Goal: Information Seeking & Learning: Learn about a topic

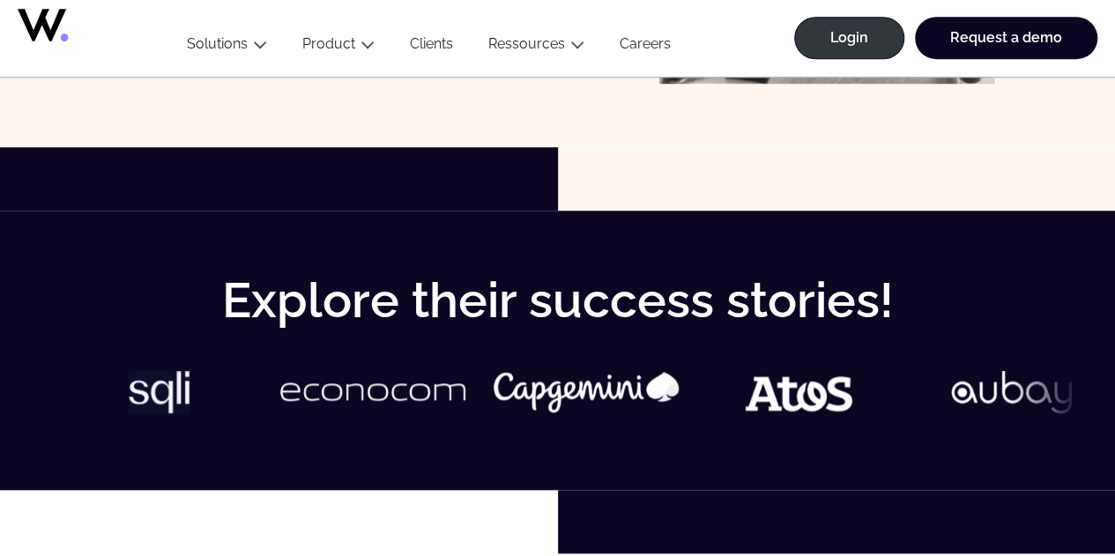
scroll to position [627, 0]
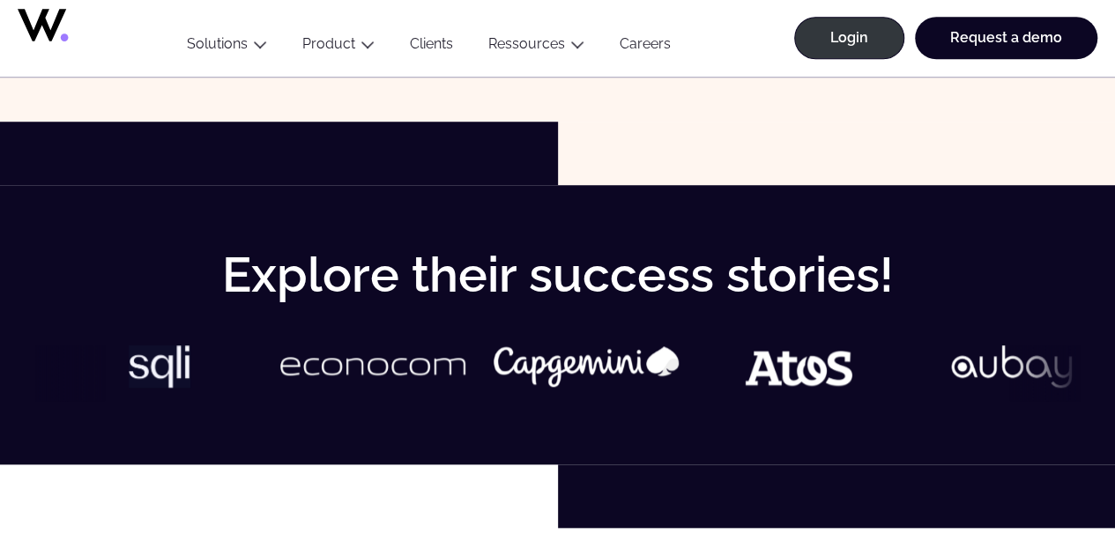
click at [412, 362] on img at bounding box center [319, 366] width 185 height 41
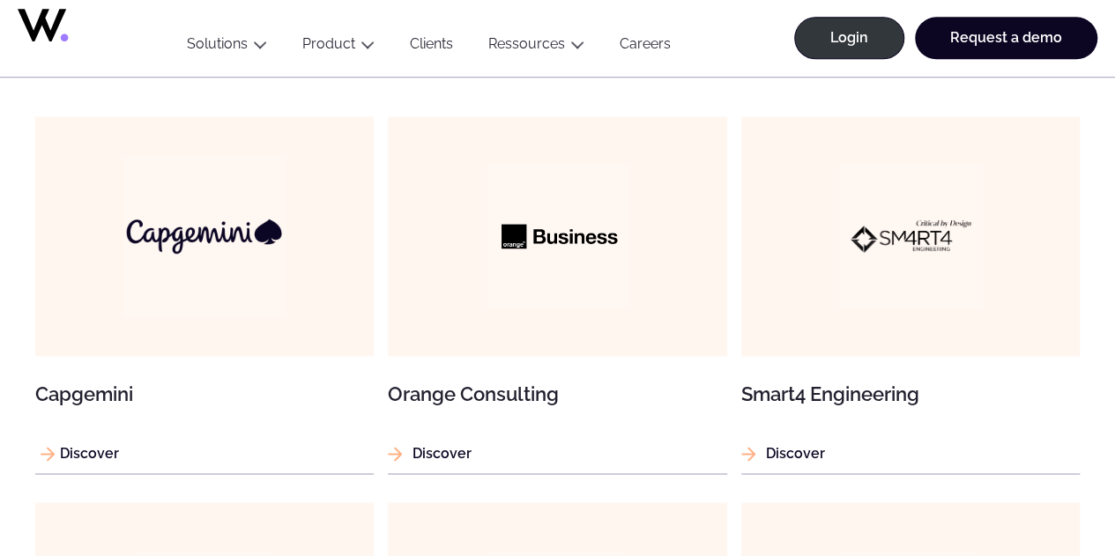
scroll to position [1145, 0]
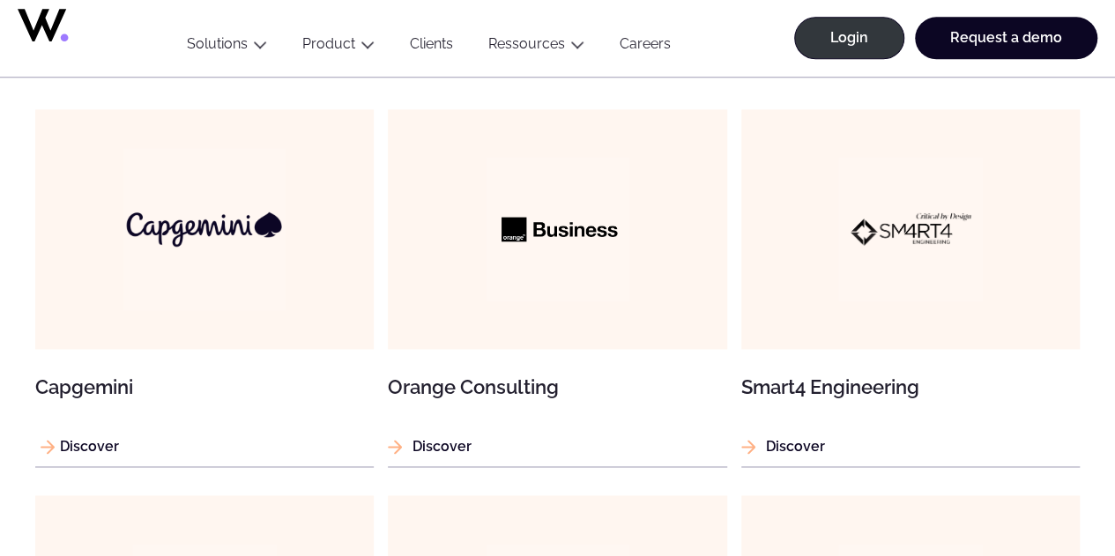
click at [223, 212] on img at bounding box center [204, 229] width 162 height 162
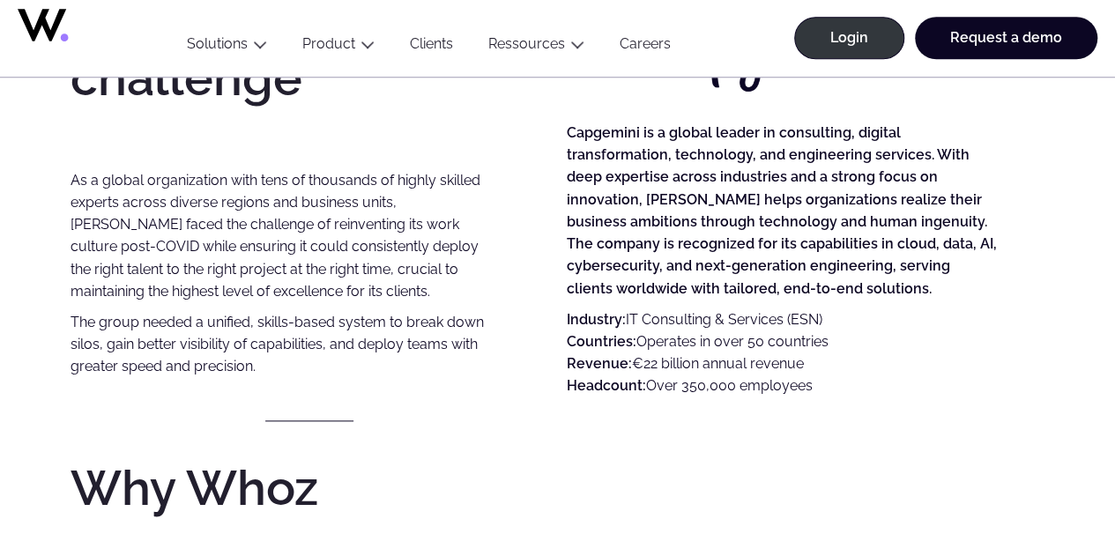
scroll to position [838, 0]
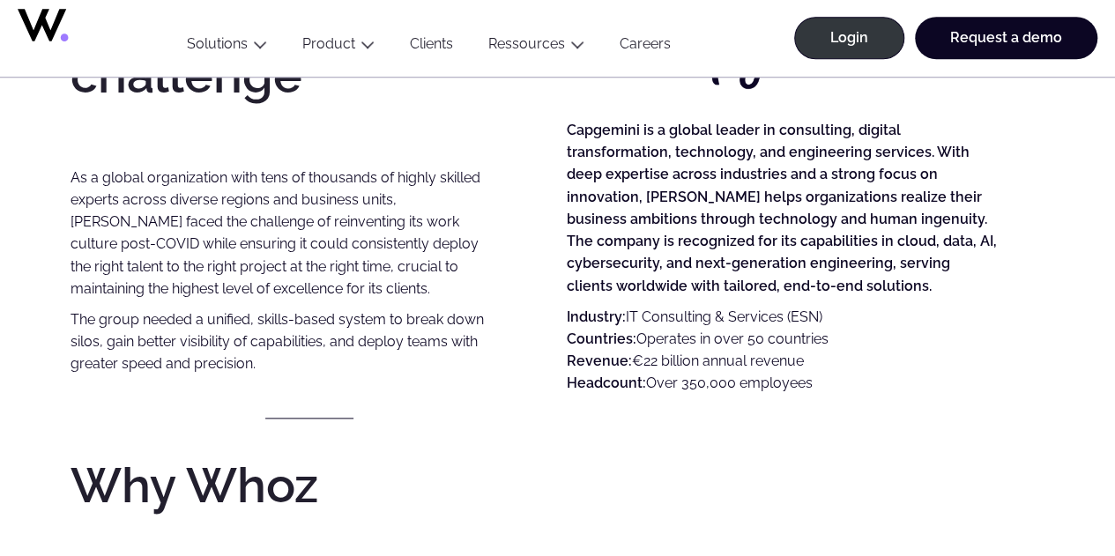
click at [211, 345] on p "The group needed a unified, skills-based system to break down silos, gain bette…" at bounding box center [285, 341] width 430 height 67
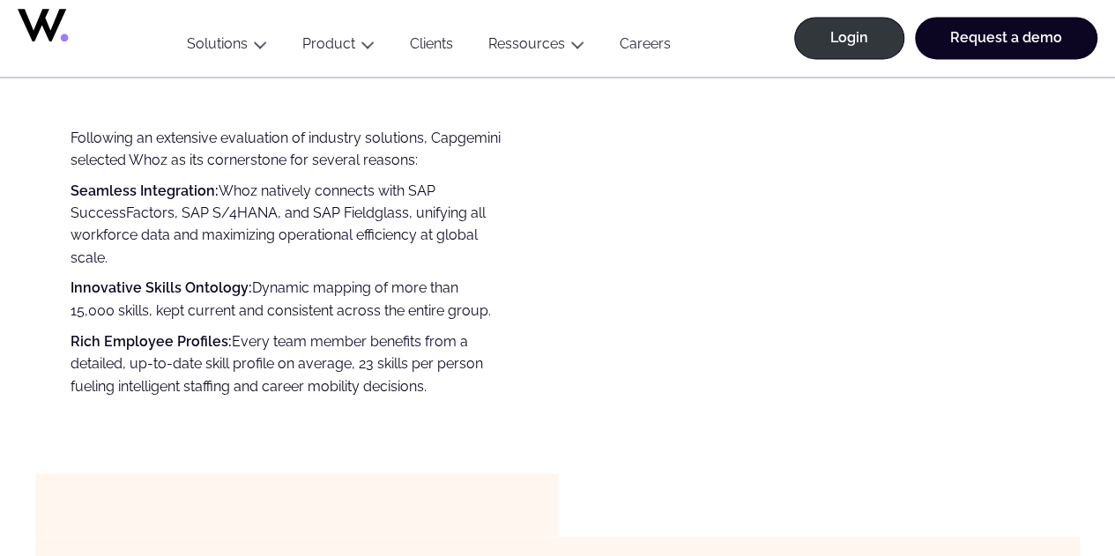
scroll to position [1284, 0]
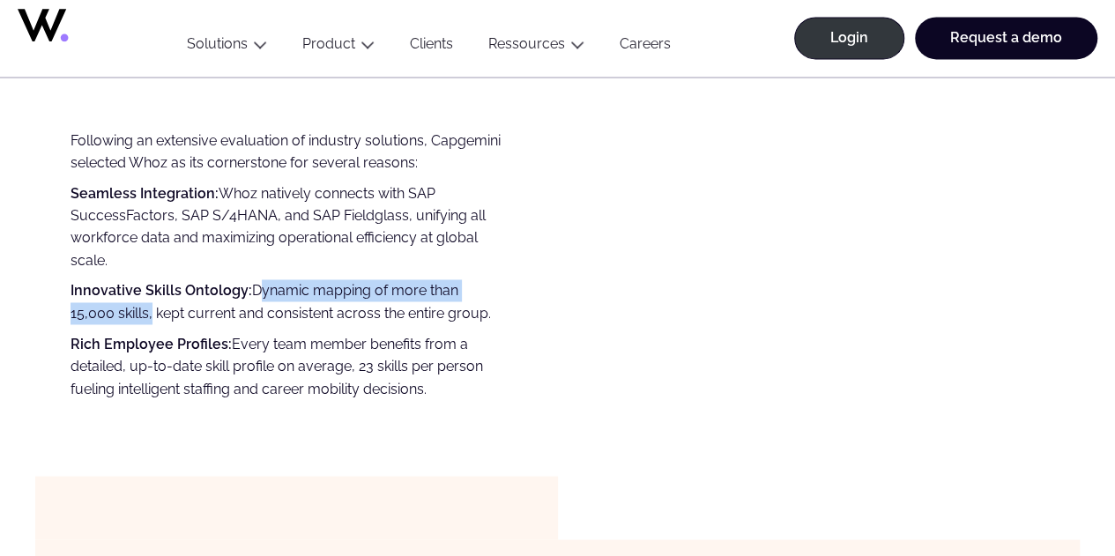
drag, startPoint x: 248, startPoint y: 310, endPoint x: 146, endPoint y: 341, distance: 106.8
click at [146, 324] on p "Innovative Skills Ontology: Dynamic mapping of more than 15,000 skills, kept cu…" at bounding box center [285, 301] width 430 height 45
copy p "Dynamic mapping of more than 15,000 skills"
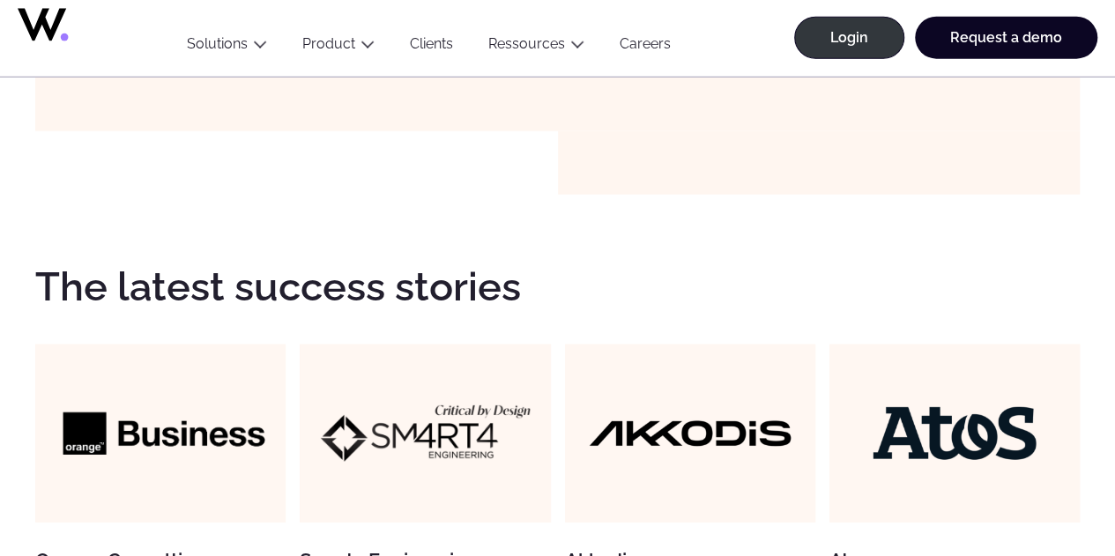
scroll to position [2134, 0]
